Goal: Navigation & Orientation: Find specific page/section

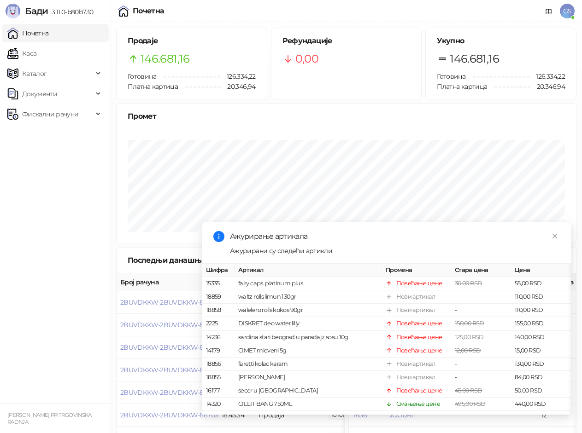
drag, startPoint x: 55, startPoint y: 37, endPoint x: 55, endPoint y: 42, distance: 5.5
click at [49, 36] on link "Почетна" at bounding box center [27, 33] width 41 height 18
click at [36, 51] on link "Каса" at bounding box center [21, 53] width 29 height 18
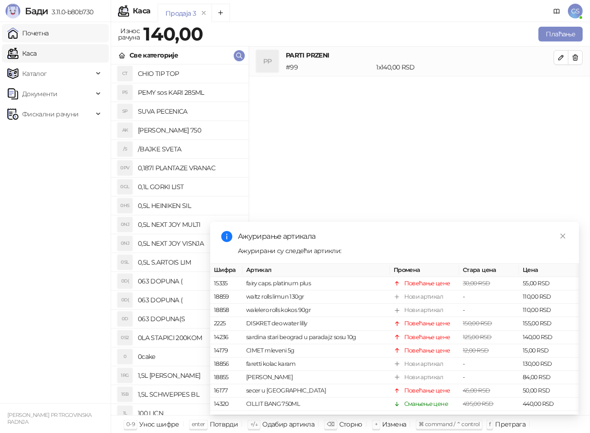
click at [49, 35] on link "Почетна" at bounding box center [27, 33] width 41 height 18
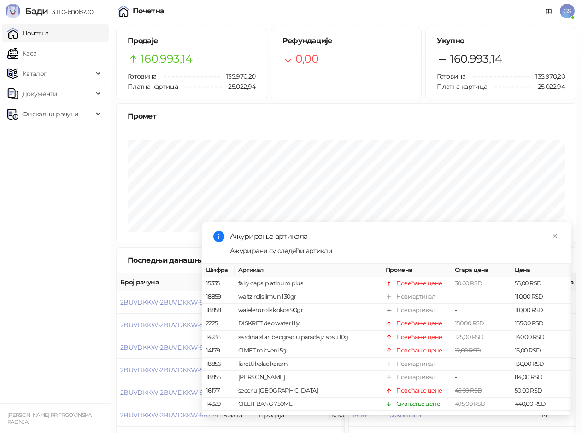
click at [49, 34] on link "Почетна" at bounding box center [27, 33] width 41 height 18
click at [36, 58] on link "Каса" at bounding box center [21, 53] width 29 height 18
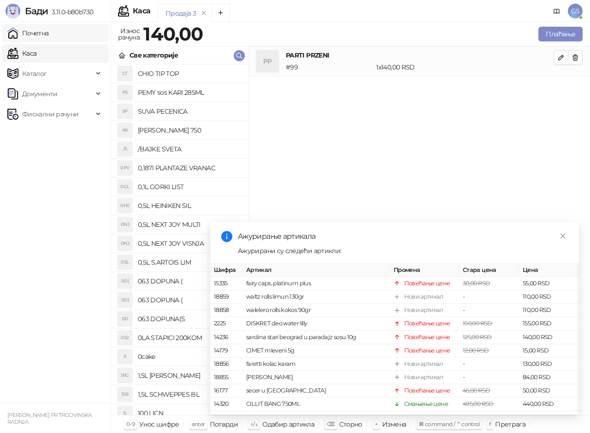
click at [49, 33] on link "Почетна" at bounding box center [27, 33] width 41 height 18
